Goal: Task Accomplishment & Management: Use online tool/utility

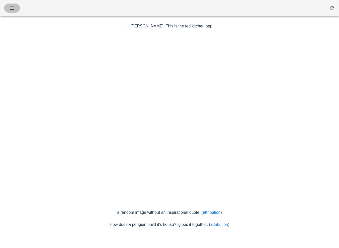
click at [12, 11] on button "button" at bounding box center [12, 8] width 16 height 9
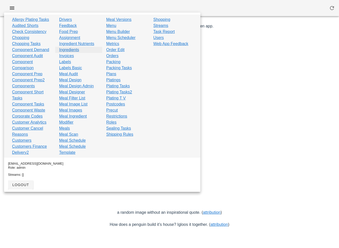
click at [69, 49] on link "Ingredients" at bounding box center [69, 50] width 20 height 6
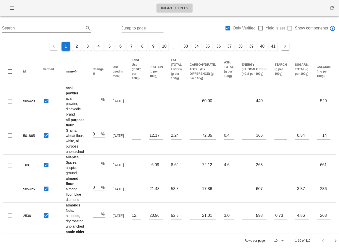
click at [38, 31] on input "Search" at bounding box center [42, 28] width 81 height 8
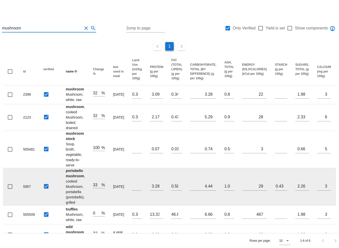
scroll to position [16, 0]
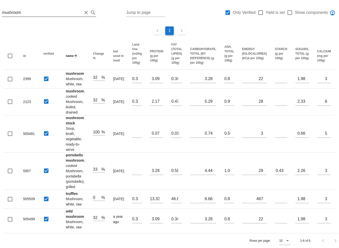
click at [45, 12] on input "mushroom" at bounding box center [42, 13] width 80 height 8
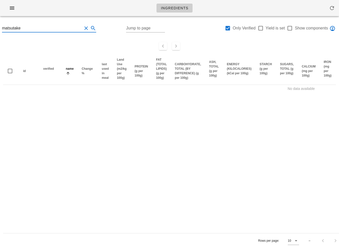
type input "matsutake"
click at [227, 29] on div at bounding box center [228, 28] width 9 height 9
checkbox input "false"
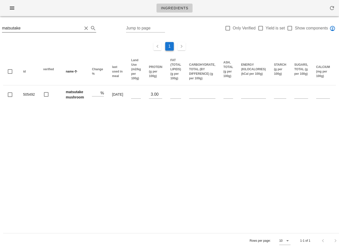
click at [59, 30] on input "matsutake" at bounding box center [42, 28] width 80 height 8
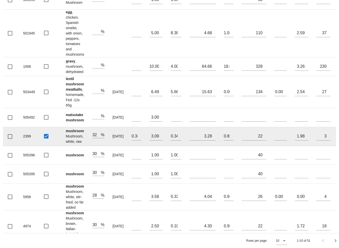
scroll to position [107, 0]
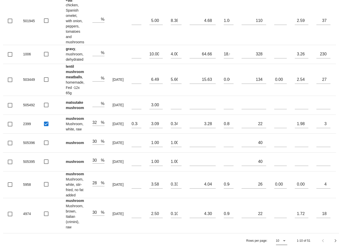
click at [282, 242] on icon at bounding box center [284, 240] width 6 height 6
click at [283, 236] on div "All" at bounding box center [284, 236] width 9 height 5
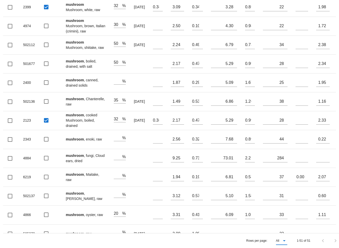
scroll to position [241, 0]
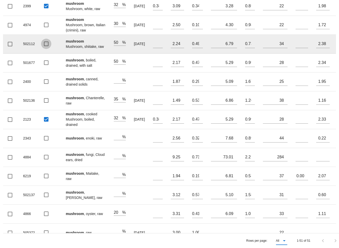
click at [46, 48] on div at bounding box center [46, 43] width 9 height 9
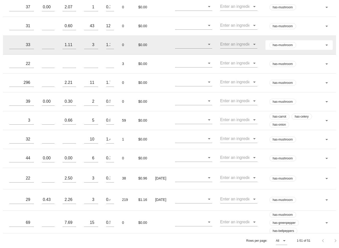
scroll to position [0, 280]
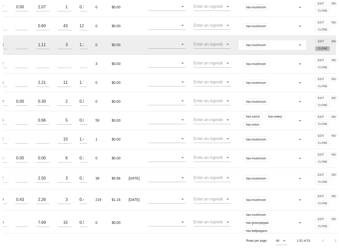
click at [318, 50] on span "Clone" at bounding box center [323, 48] width 10 height 3
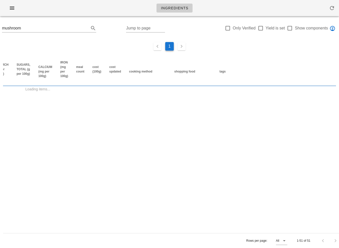
scroll to position [0, 258]
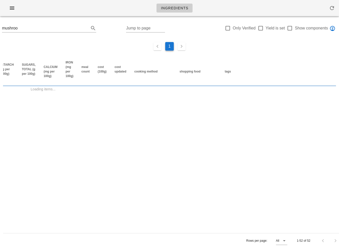
type input "mushroom"
click at [40, 28] on input "mushroom" at bounding box center [42, 28] width 80 height 8
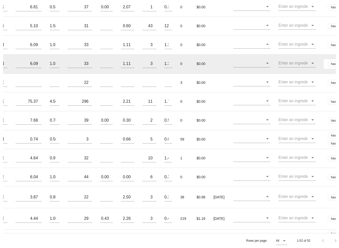
scroll to position [0, 280]
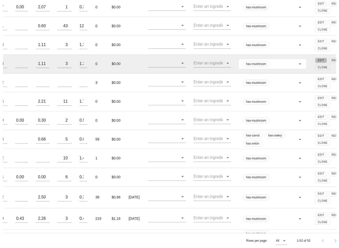
click at [318, 62] on span "Edit" at bounding box center [321, 60] width 7 height 3
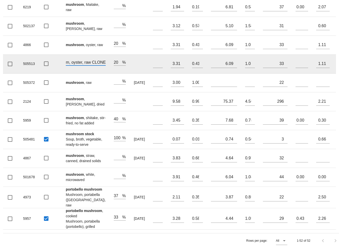
click at [80, 65] on input "Mushroom, oyster, raw CLONE" at bounding box center [86, 62] width 40 height 7
drag, startPoint x: 80, startPoint y: 139, endPoint x: 45, endPoint y: 138, distance: 34.5
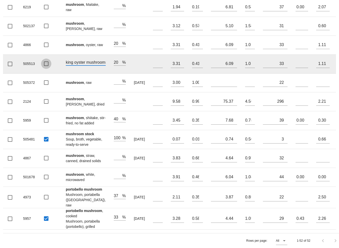
click at [45, 73] on tr "505513 king oyster mushrooms 20 % 3.31 0.41 6.09 1.01 33 1.11 3 1.33 0 $0.00 ha…" at bounding box center [319, 64] width 633 height 19
click at [73, 65] on input "king oyster mushrooms" at bounding box center [86, 62] width 40 height 7
type input "king oyster mushrooms"
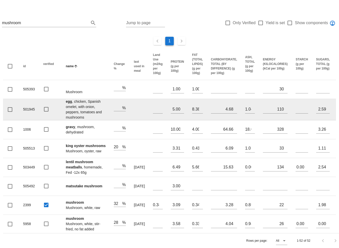
scroll to position [6, 0]
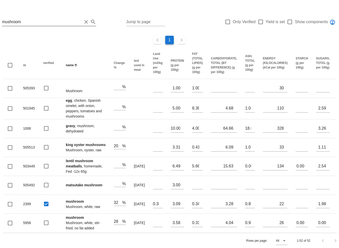
click at [24, 23] on input "mushroom" at bounding box center [42, 22] width 80 height 8
type input "m"
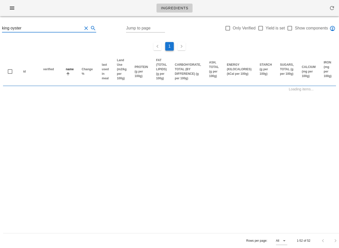
type input "king oyster"
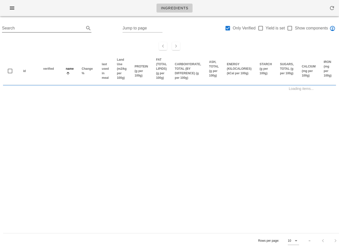
click at [57, 27] on input "Search" at bounding box center [42, 28] width 81 height 8
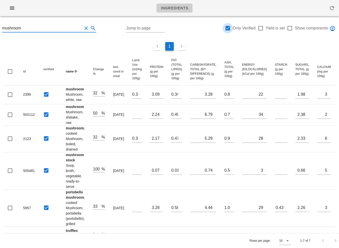
type input "mushroom"
click at [227, 28] on div at bounding box center [228, 28] width 9 height 9
checkbox input "false"
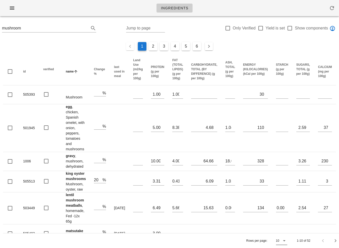
click at [285, 241] on icon at bounding box center [284, 240] width 6 height 6
click at [285, 238] on div "All" at bounding box center [284, 236] width 9 height 5
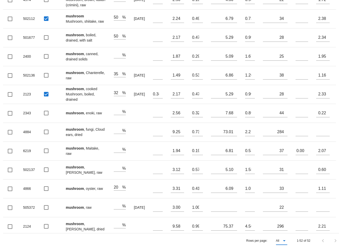
scroll to position [49, 0]
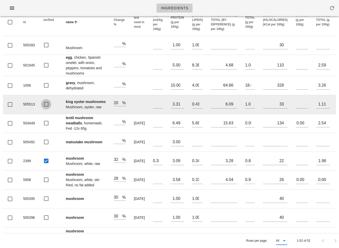
click at [44, 108] on div at bounding box center [46, 104] width 9 height 9
checkbox input "true"
